Goal: Information Seeking & Learning: Learn about a topic

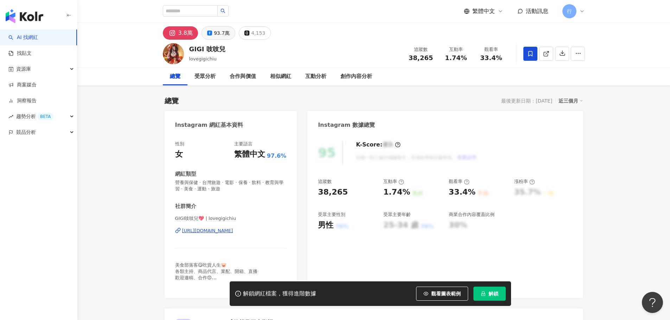
click at [228, 31] on button "93.7萬" at bounding box center [219, 32] width 34 height 13
click at [222, 230] on div "https://www.facebook.com/239601679417459" at bounding box center [207, 231] width 51 height 6
click at [180, 35] on div "3.8萬" at bounding box center [181, 32] width 13 height 10
click at [229, 234] on div "https://www.instagram.com/lovegigichiu/" at bounding box center [207, 231] width 51 height 6
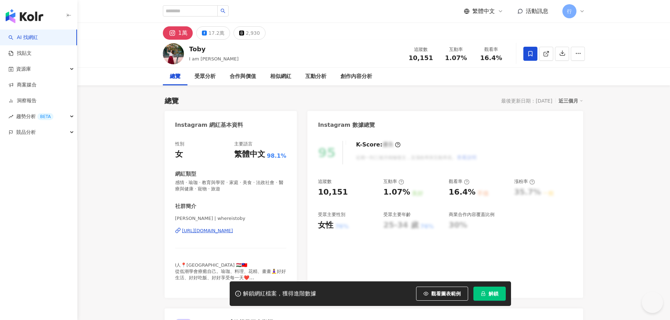
click at [215, 32] on div "17.2萬" at bounding box center [217, 33] width 16 height 10
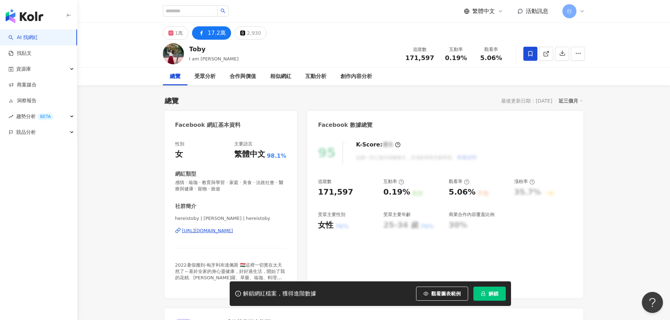
click at [233, 232] on div "https://www.facebook.com/246243049086" at bounding box center [207, 231] width 51 height 6
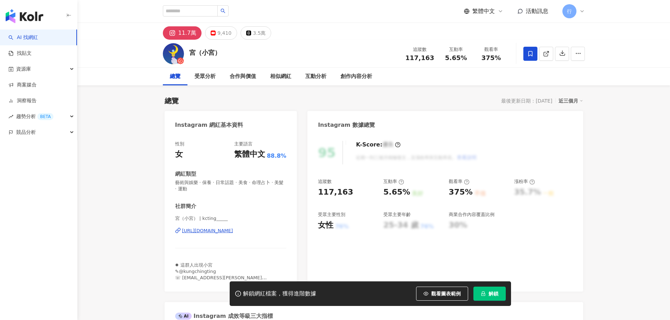
click at [218, 233] on div "https://www.instagram.com/kcting_____/" at bounding box center [207, 231] width 51 height 6
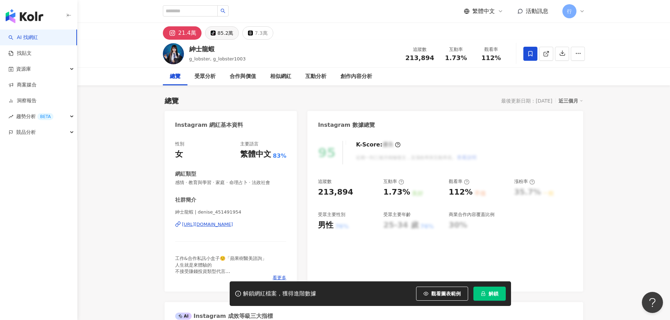
click at [214, 34] on icon at bounding box center [213, 33] width 5 height 5
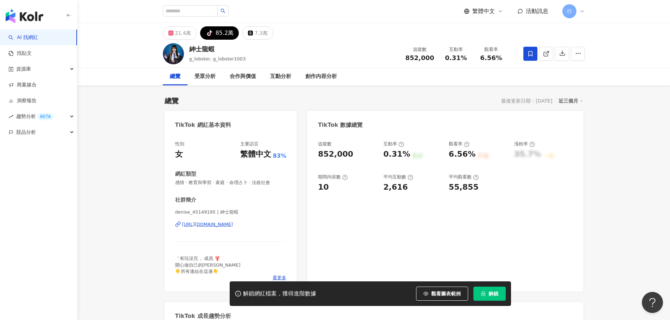
click at [231, 227] on div "[URL][DOMAIN_NAME]" at bounding box center [207, 225] width 51 height 6
click at [175, 36] on div "21.4萬" at bounding box center [183, 33] width 16 height 10
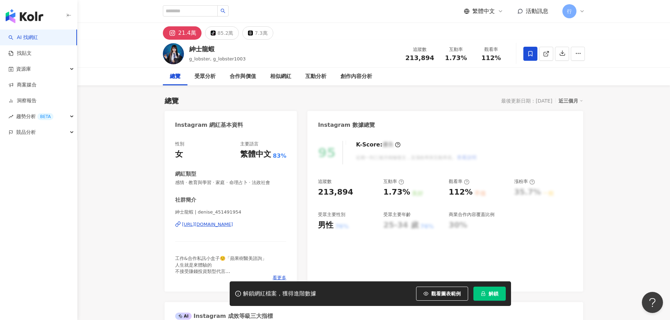
click at [226, 226] on div "[URL][DOMAIN_NAME]" at bounding box center [207, 225] width 51 height 6
